Goal: Information Seeking & Learning: Learn about a topic

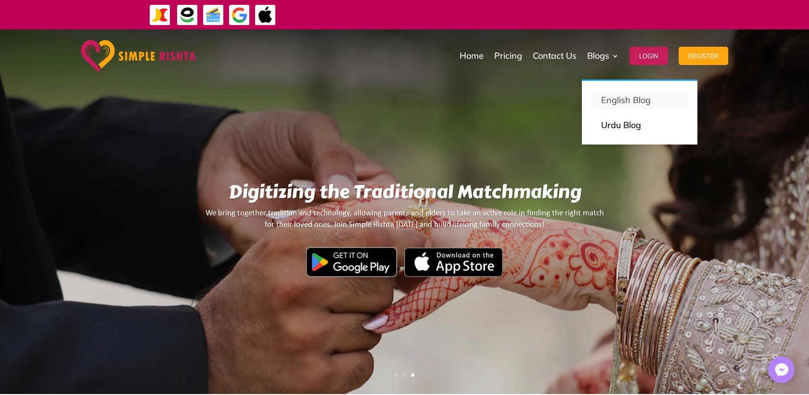
click at [611, 98] on p "English Blog" at bounding box center [639, 99] width 77 height 13
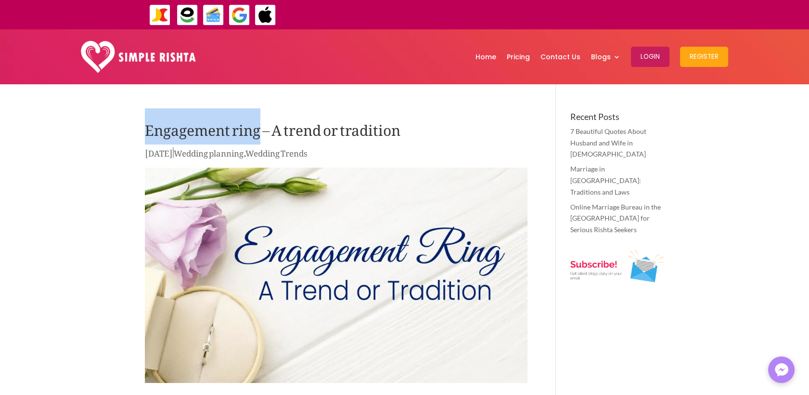
drag, startPoint x: 146, startPoint y: 132, endPoint x: 261, endPoint y: 132, distance: 114.5
click at [261, 132] on h1 "Engagement ring – A trend or tradition" at bounding box center [336, 129] width 383 height 34
copy h1 "Engagement ring"
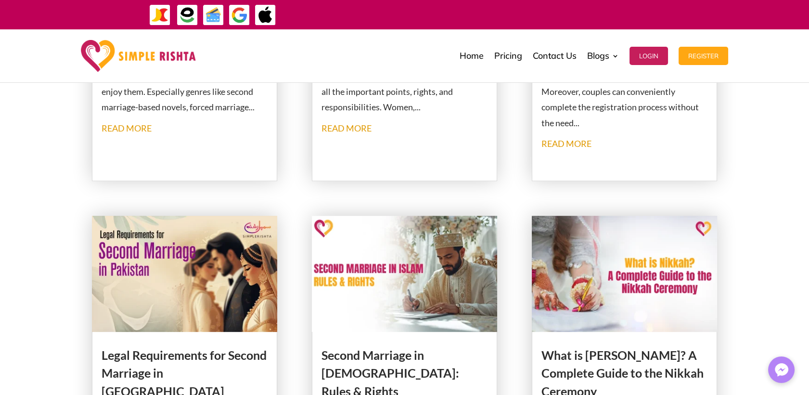
scroll to position [1176, 0]
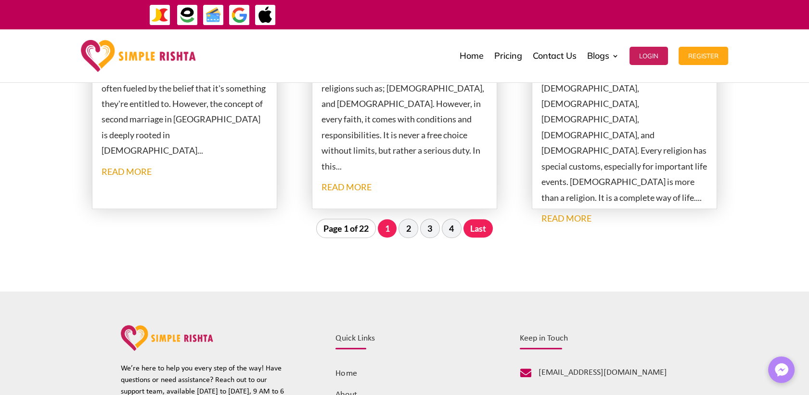
click at [485, 233] on link "Last" at bounding box center [478, 228] width 30 height 18
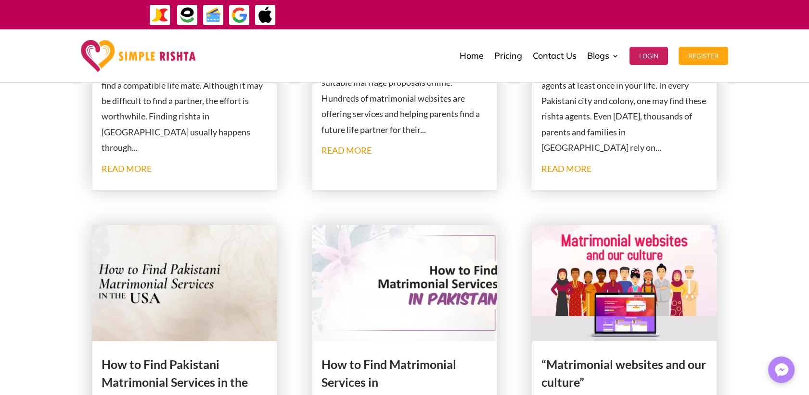
scroll to position [616, 0]
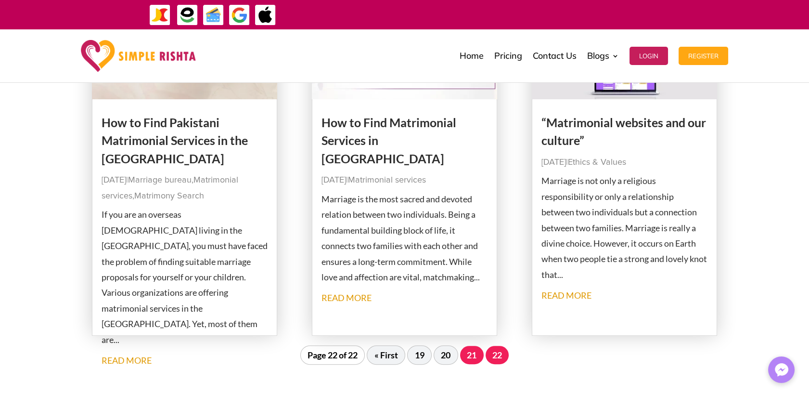
click at [463, 358] on link "21" at bounding box center [472, 354] width 24 height 18
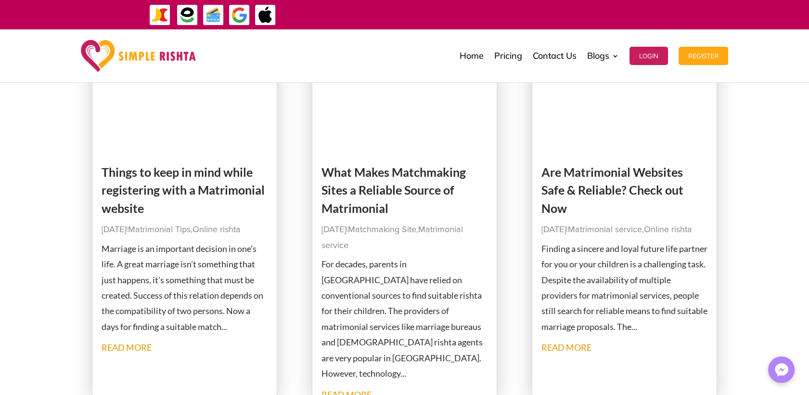
scroll to position [1098, 0]
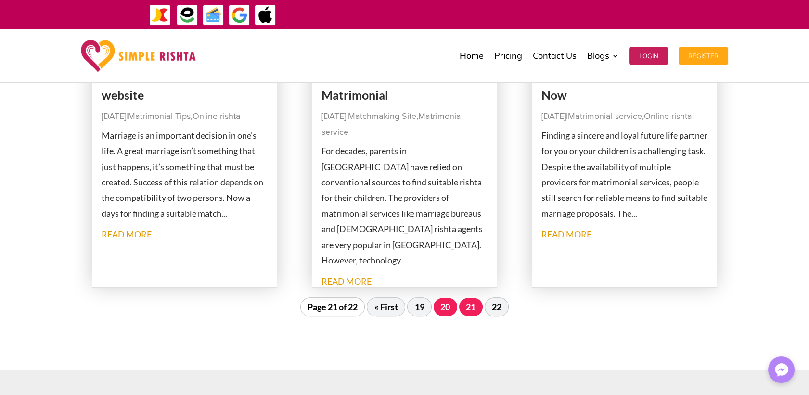
click at [442, 306] on link "20" at bounding box center [446, 306] width 24 height 18
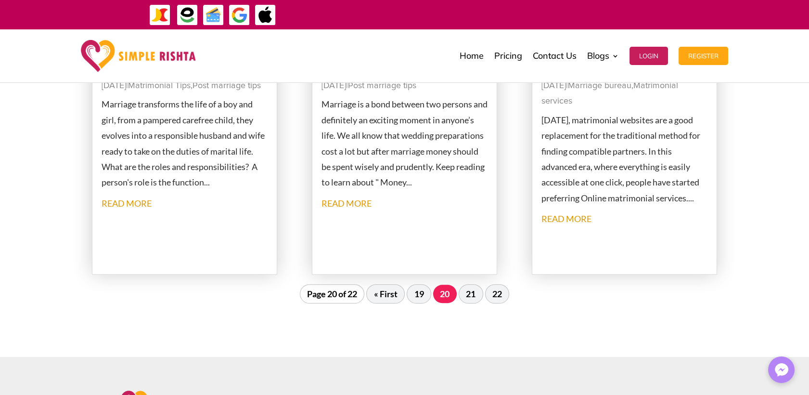
scroll to position [1258, 0]
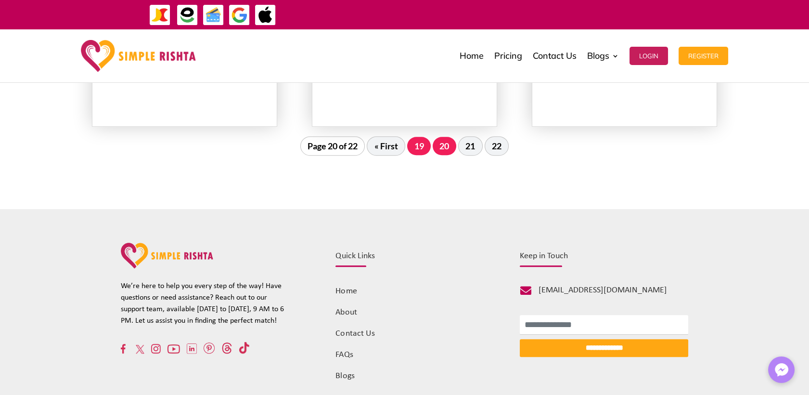
click at [418, 149] on link "19" at bounding box center [419, 146] width 24 height 18
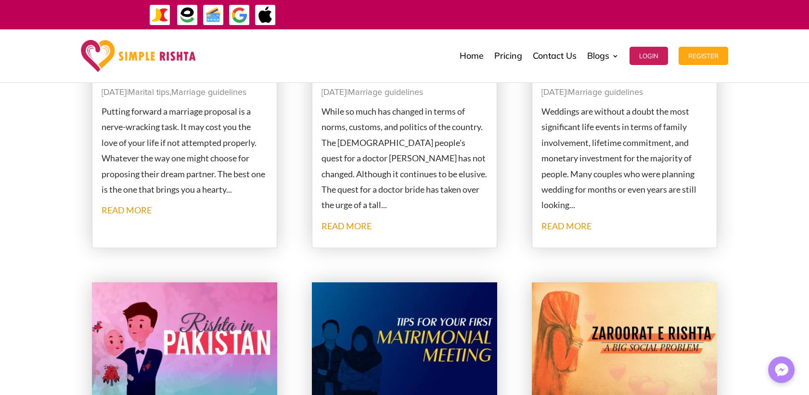
scroll to position [937, 0]
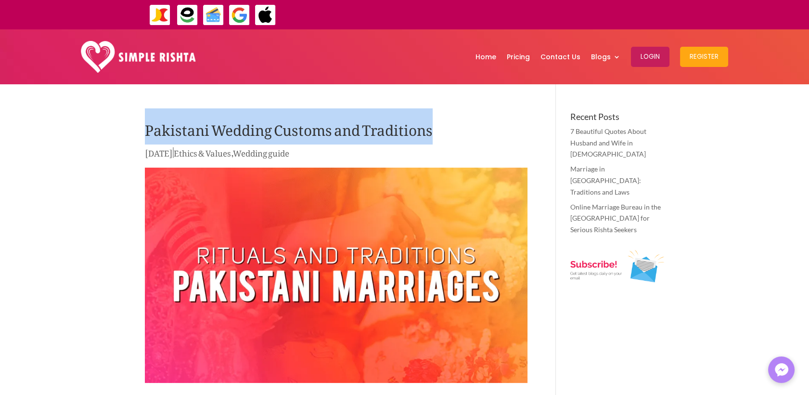
drag, startPoint x: 146, startPoint y: 131, endPoint x: 438, endPoint y: 131, distance: 292.1
click at [438, 131] on h1 "Pakistani Wedding Customs and Traditions" at bounding box center [336, 129] width 383 height 34
copy h1 "Pakistani Wedding Customs and Traditions"
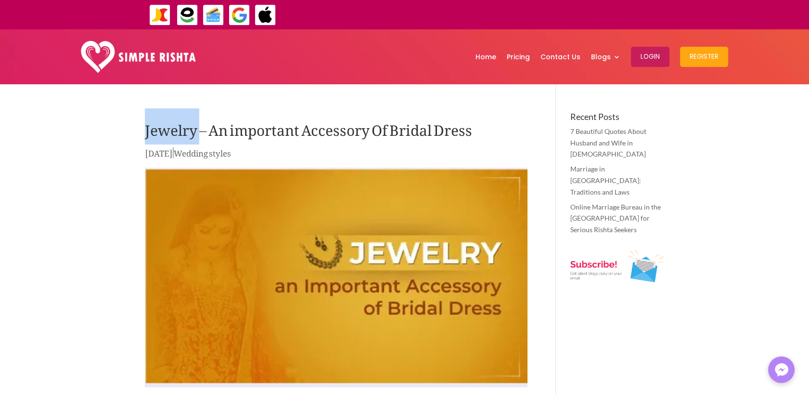
drag, startPoint x: 142, startPoint y: 129, endPoint x: 198, endPoint y: 130, distance: 55.8
copy h1 "Jewelry"
